Goal: Task Accomplishment & Management: Complete application form

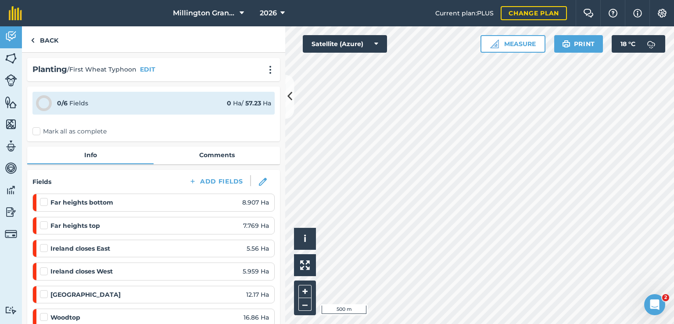
scroll to position [132, 0]
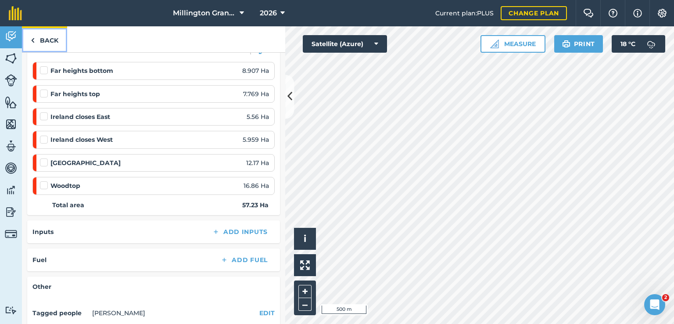
click at [36, 42] on link "Back" at bounding box center [44, 39] width 45 height 26
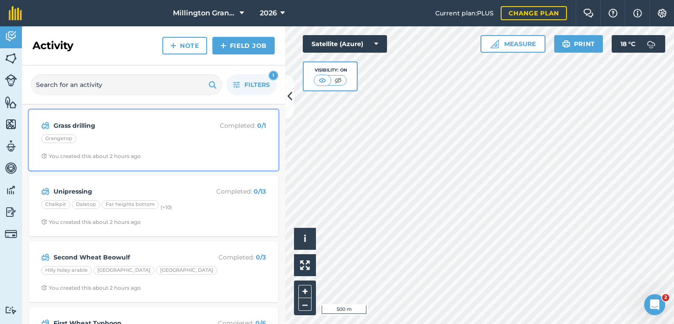
click at [140, 136] on div "Grangetop" at bounding box center [153, 139] width 225 height 11
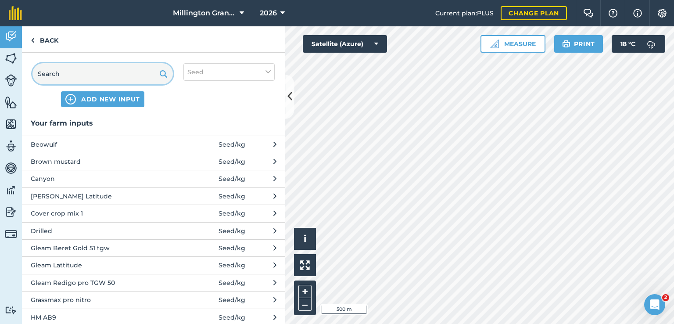
click at [110, 79] on input "text" at bounding box center [102, 73] width 140 height 21
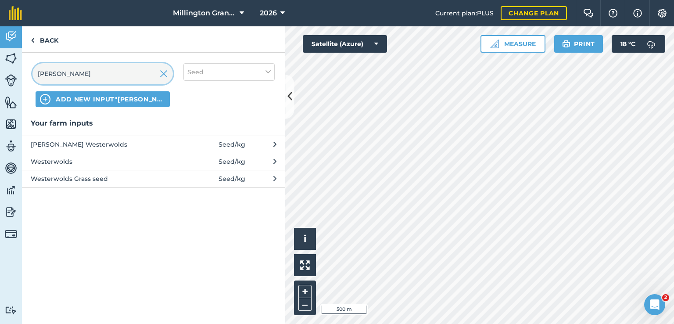
type input "[PERSON_NAME]"
click at [82, 175] on span "Westerwolds Grass seed" at bounding box center [102, 179] width 143 height 10
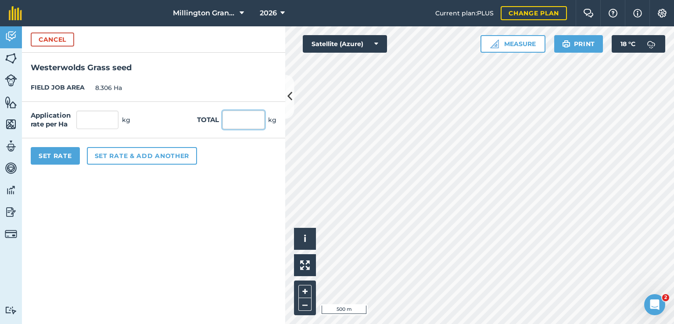
click at [237, 122] on input "text" at bounding box center [243, 120] width 42 height 18
type input "300"
type input "36.118"
click at [236, 149] on div "Set Rate Set rate & add another" at bounding box center [153, 155] width 263 height 35
click at [105, 124] on input "36.118" at bounding box center [97, 120] width 42 height 18
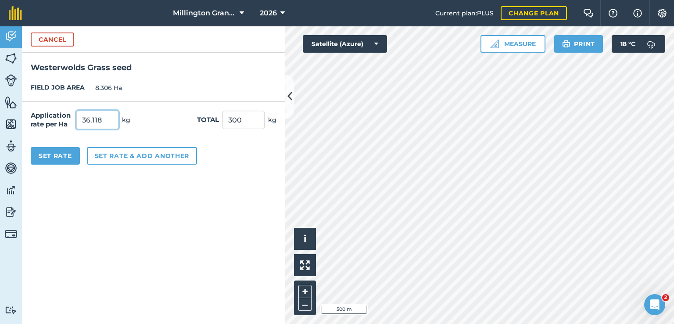
click at [105, 124] on input "36.118" at bounding box center [97, 120] width 42 height 18
click at [115, 124] on input "36.118" at bounding box center [97, 120] width 42 height 18
type input "299.996"
click at [48, 155] on button "Set Rate" at bounding box center [55, 156] width 49 height 18
